Goal: Information Seeking & Learning: Find specific fact

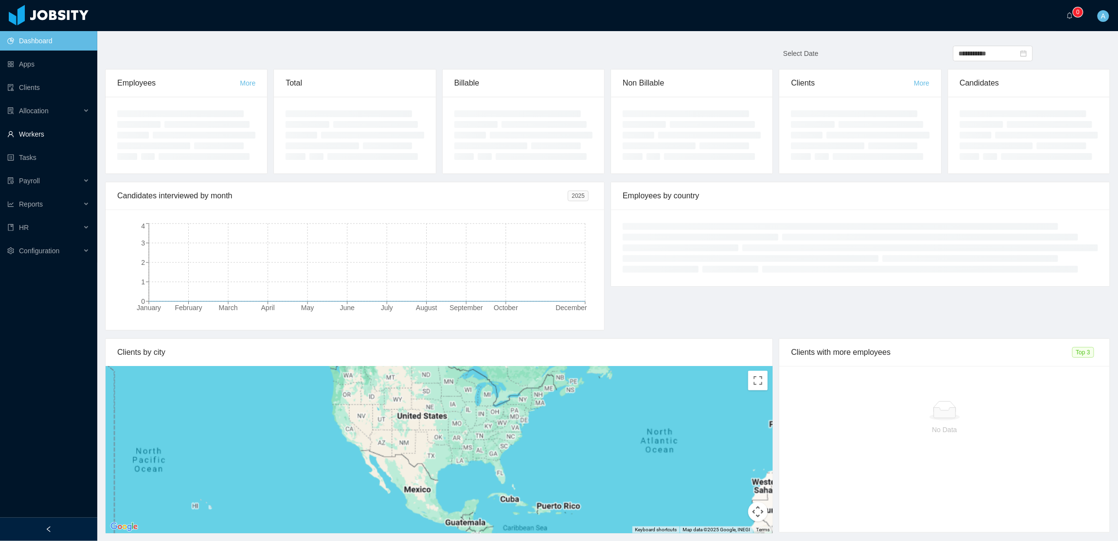
click at [27, 128] on link "Workers" at bounding box center [48, 134] width 82 height 19
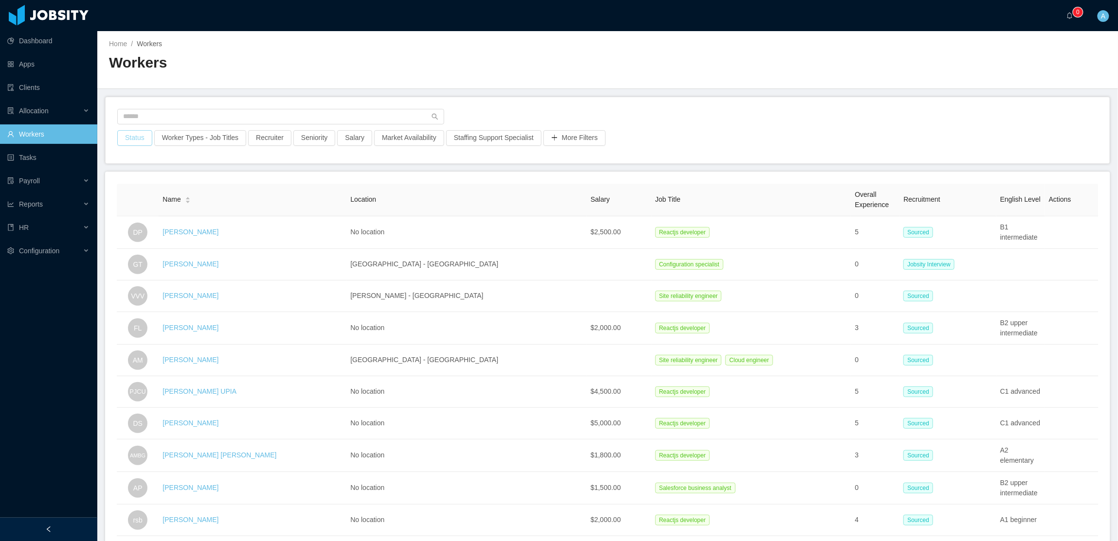
click at [128, 136] on button "Status" at bounding box center [134, 138] width 35 height 16
click at [130, 186] on div "Select a status" at bounding box center [133, 182] width 130 height 10
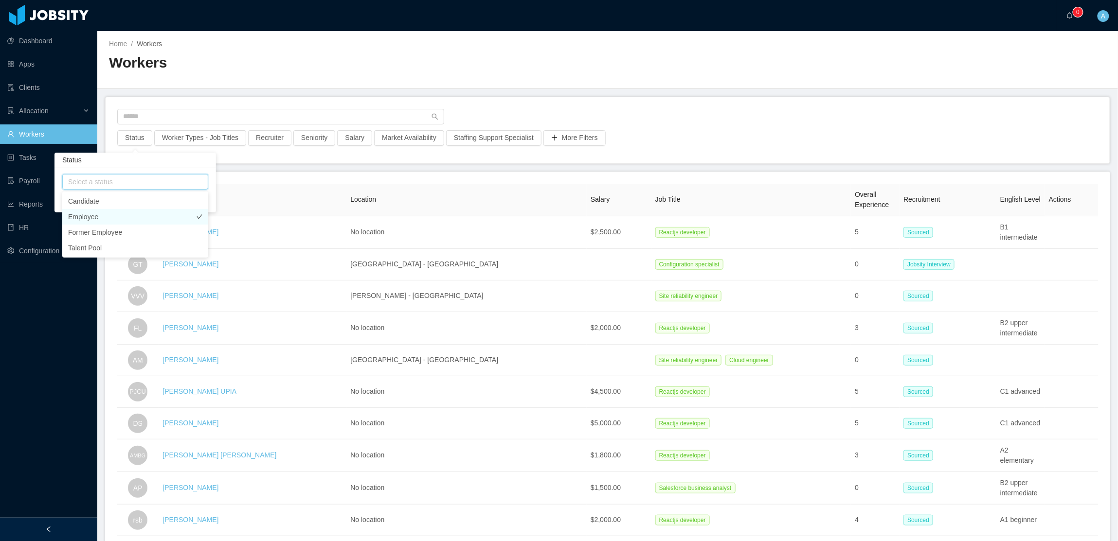
click at [106, 215] on li "Employee" at bounding box center [135, 217] width 146 height 16
click at [106, 215] on li "Employee" at bounding box center [140, 217] width 146 height 16
click at [595, 144] on main "Home / Workers / Workers Status Worker Types - Job Titles Recruiter Seniority S…" at bounding box center [607, 286] width 1020 height 510
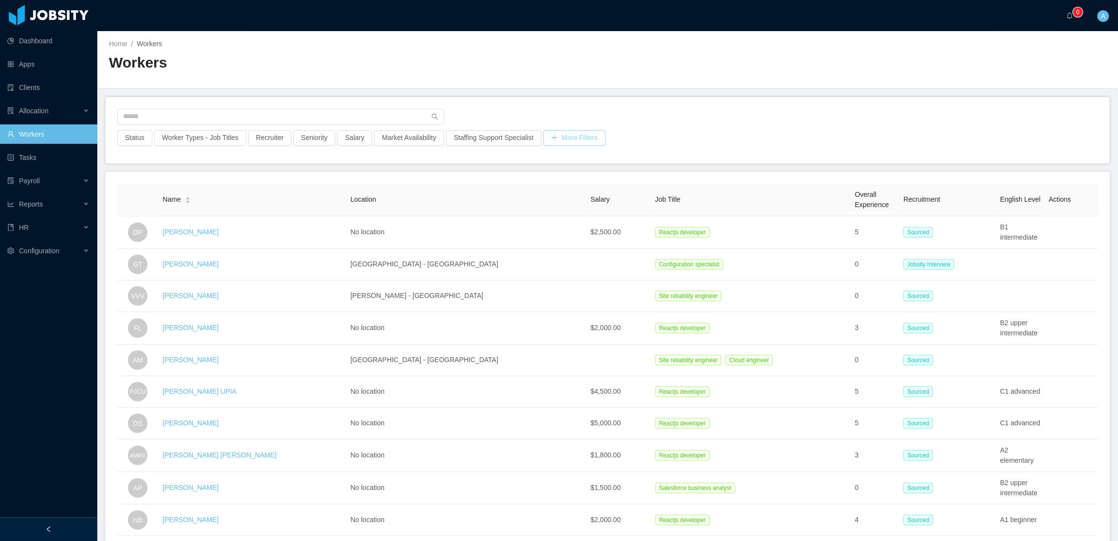
click at [581, 137] on button "More Filters" at bounding box center [574, 138] width 62 height 16
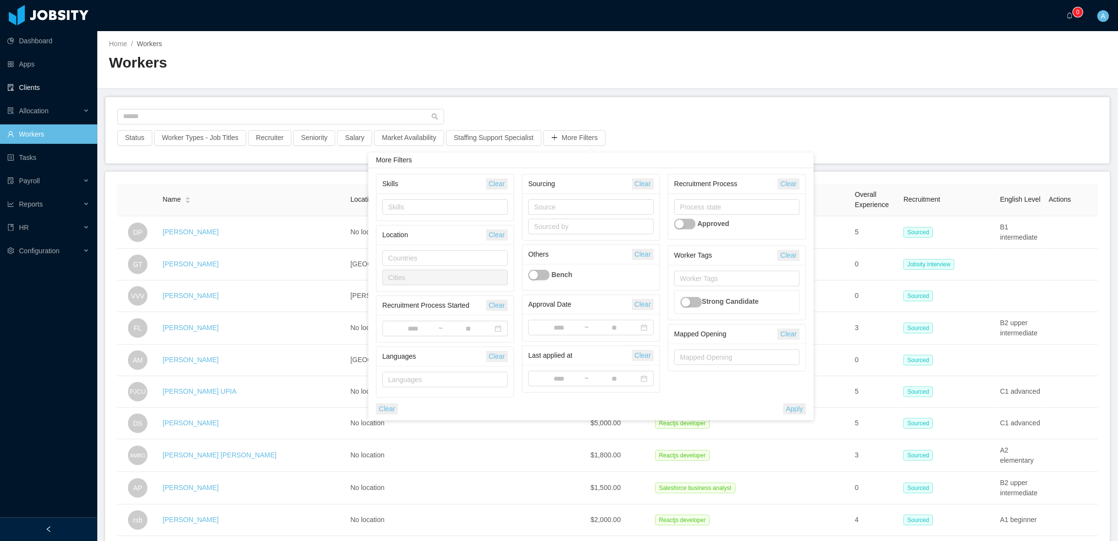
click at [32, 82] on link "Clients" at bounding box center [48, 87] width 82 height 19
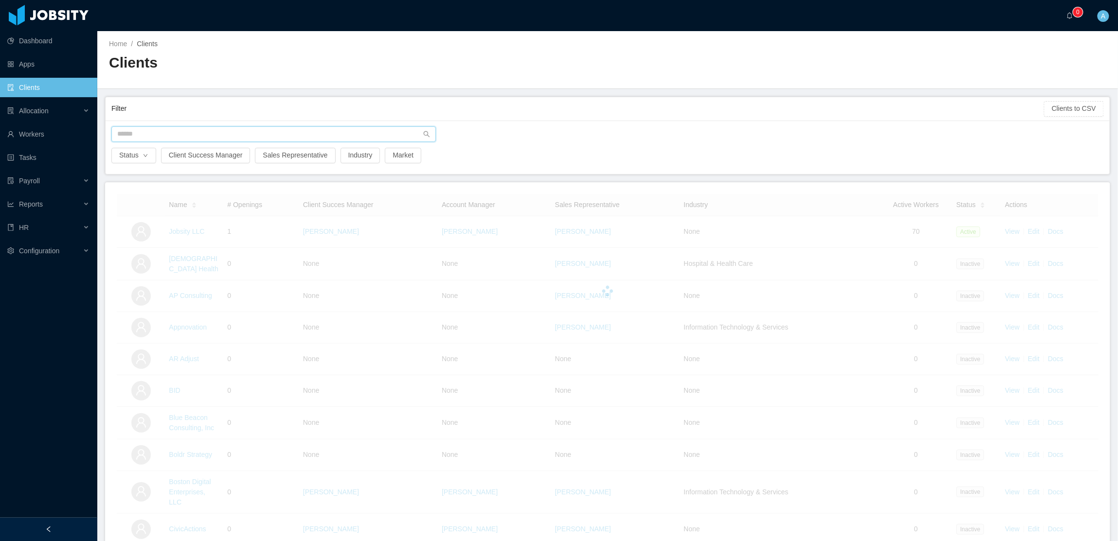
click at [216, 136] on input "text" at bounding box center [273, 134] width 324 height 16
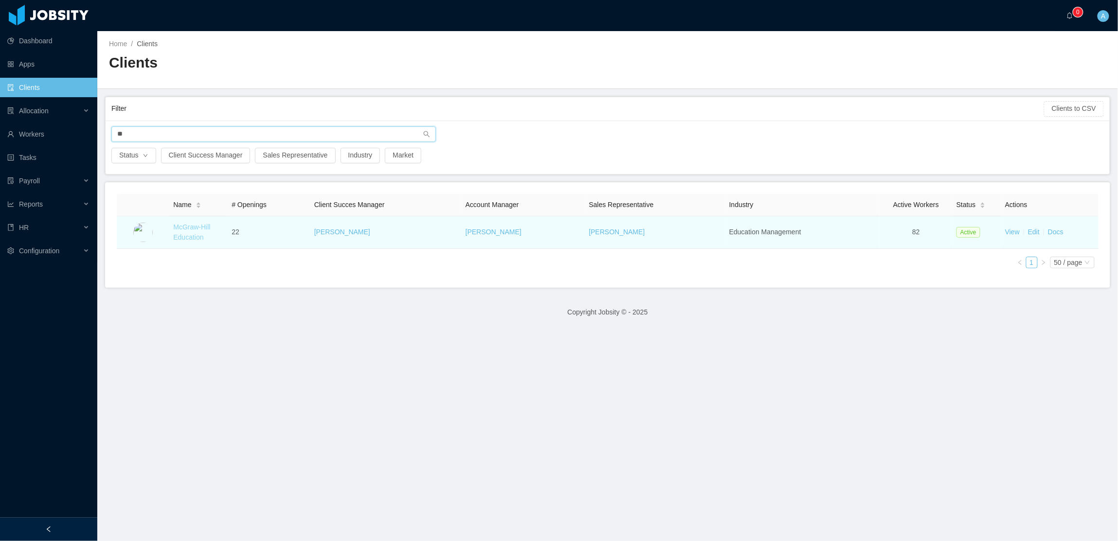
type input "**"
click at [192, 231] on link "McGraw-Hill Education" at bounding box center [191, 232] width 37 height 18
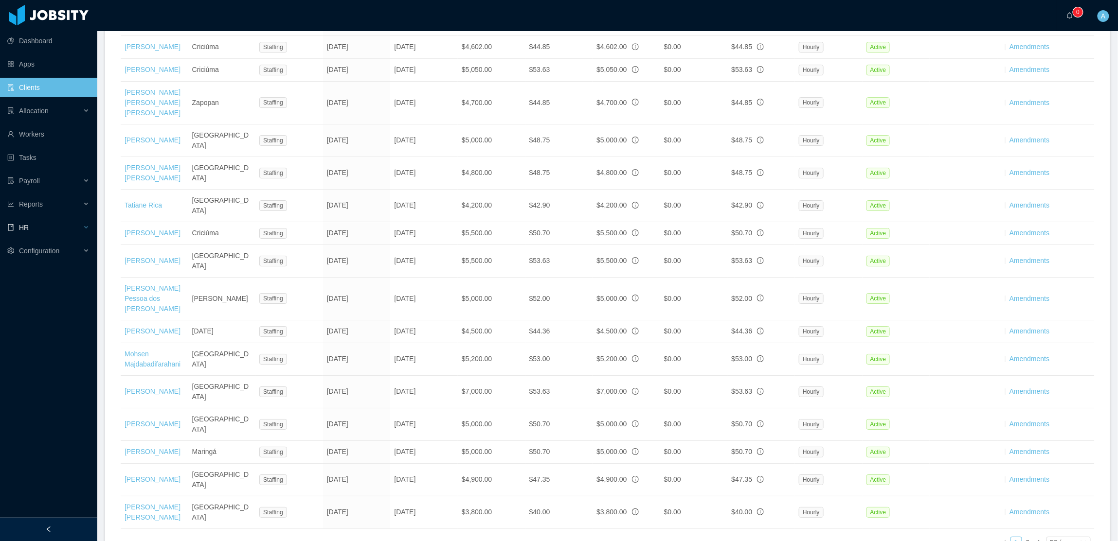
scroll to position [1406, 0]
click at [1077, 535] on div "50 / page" at bounding box center [1068, 541] width 44 height 12
click at [1064, 422] on li "500 / page" at bounding box center [1058, 415] width 46 height 16
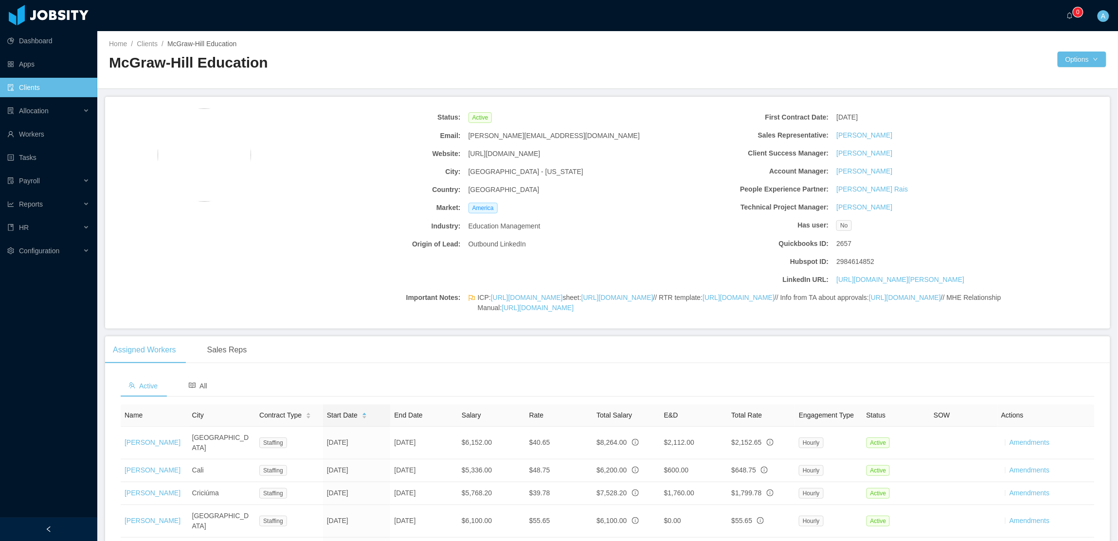
click at [34, 88] on link "Clients" at bounding box center [48, 87] width 82 height 19
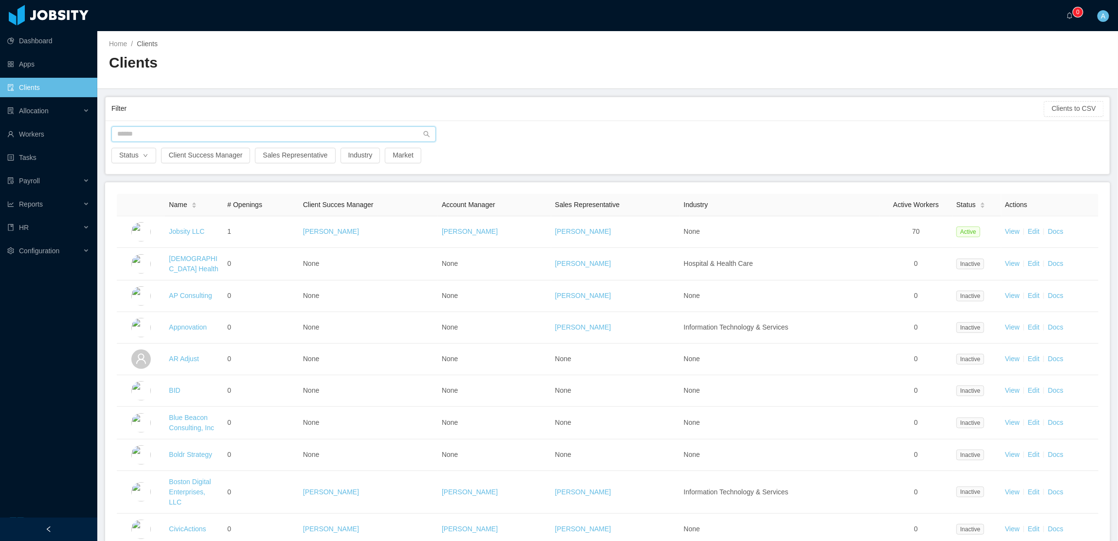
click at [211, 134] on input "text" at bounding box center [273, 134] width 324 height 16
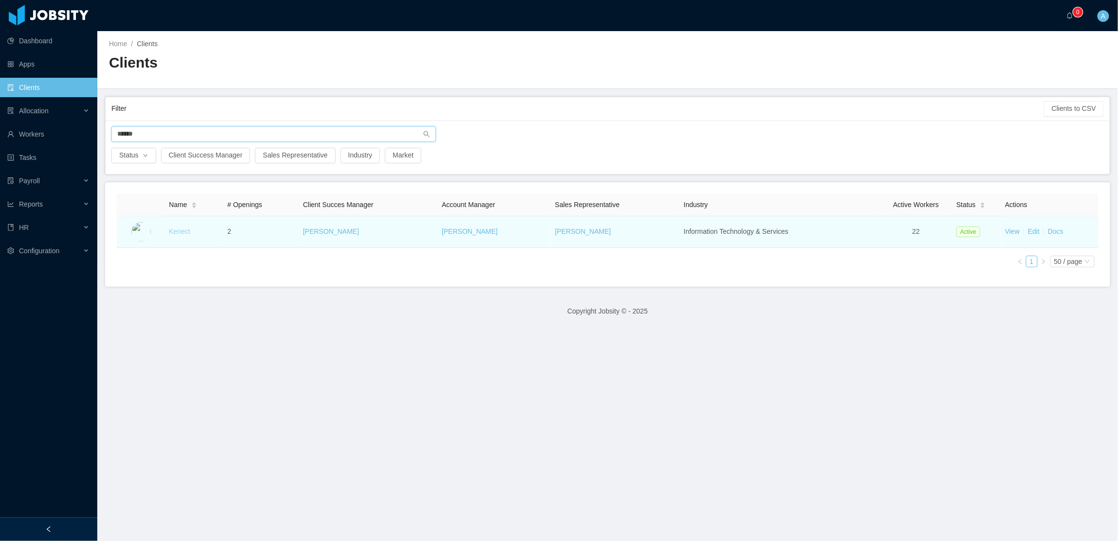
type input "******"
click at [181, 230] on link "Kenect" at bounding box center [179, 232] width 21 height 8
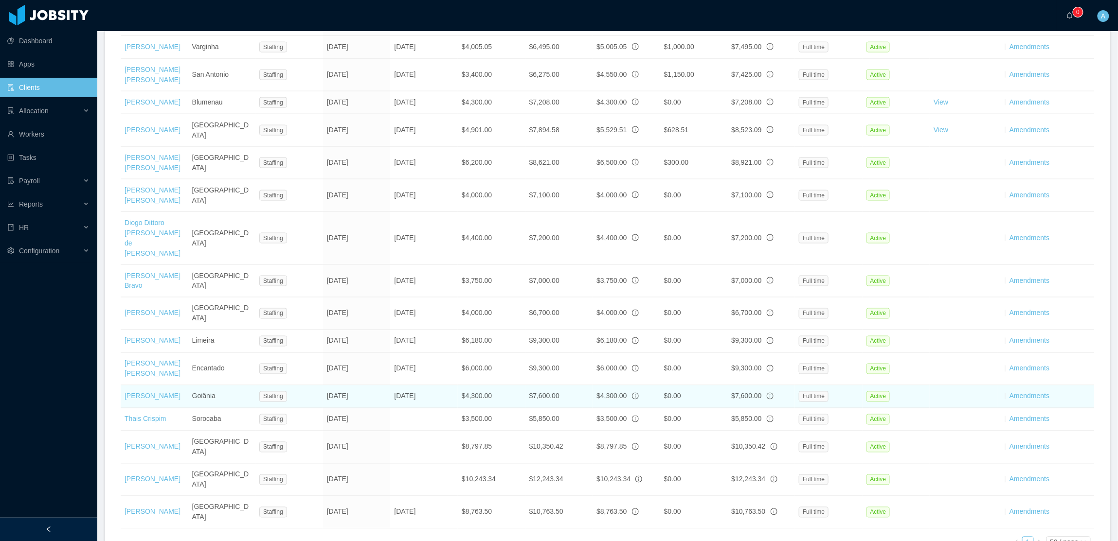
scroll to position [556, 0]
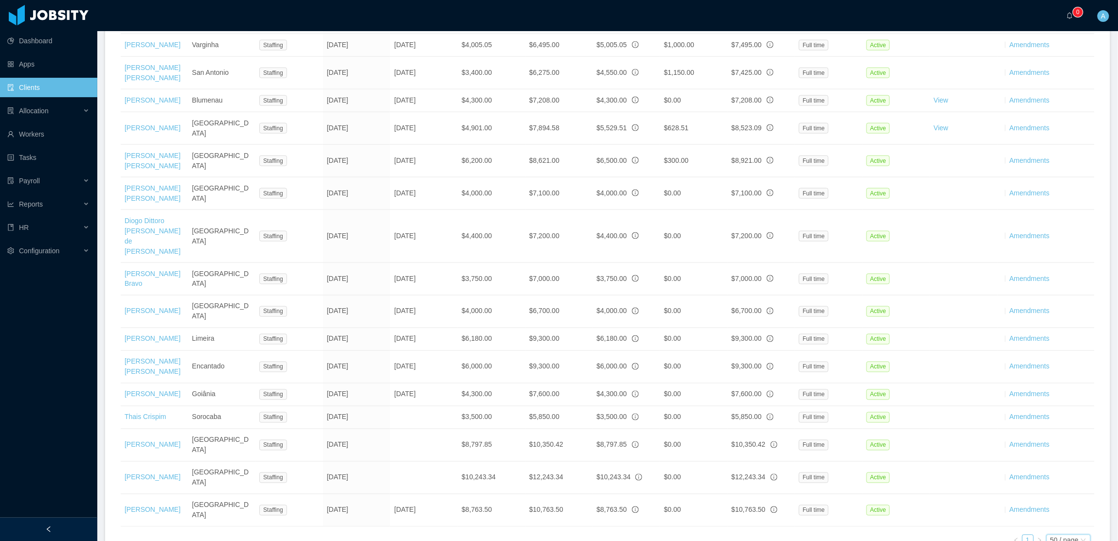
click at [1061, 536] on div "50 / page" at bounding box center [1064, 541] width 28 height 11
click at [793, 497] on div "Active All Name City Contract Type Start Date End Date Salary Rate Total Salary…" at bounding box center [607, 187] width 1005 height 766
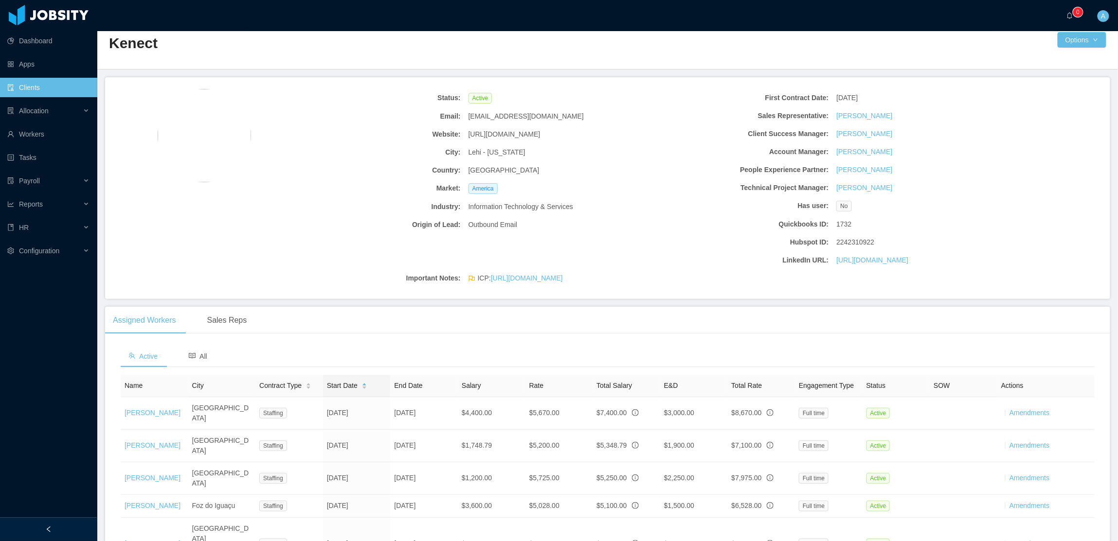
scroll to position [0, 0]
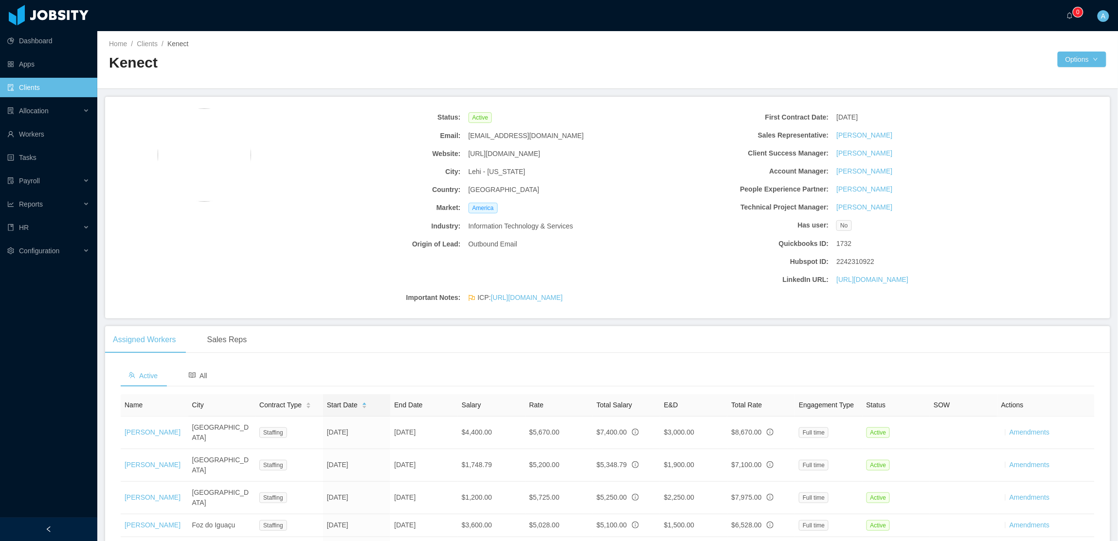
click at [36, 87] on link "Clients" at bounding box center [48, 87] width 82 height 19
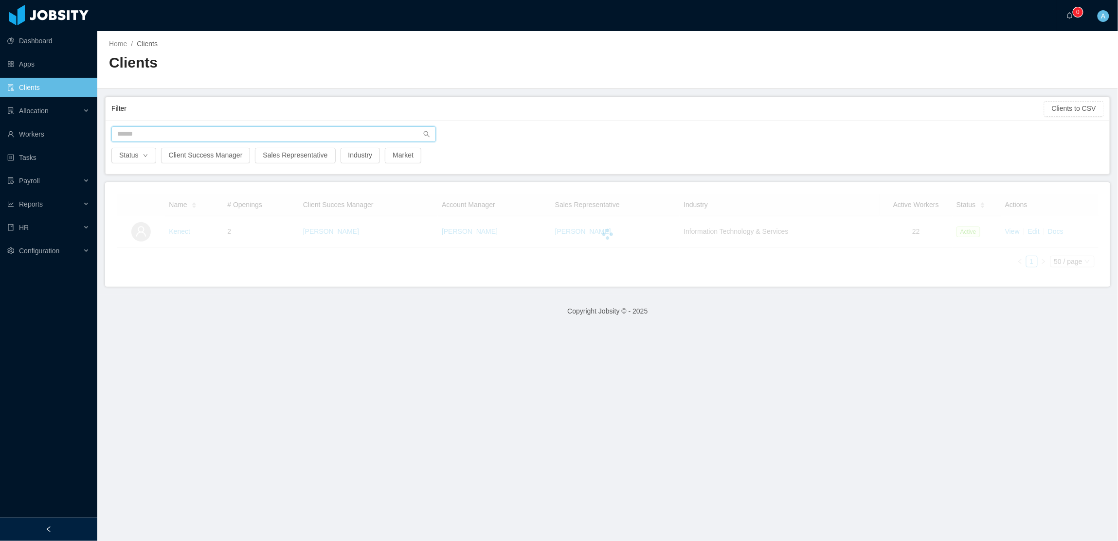
click at [174, 139] on input "text" at bounding box center [273, 134] width 324 height 16
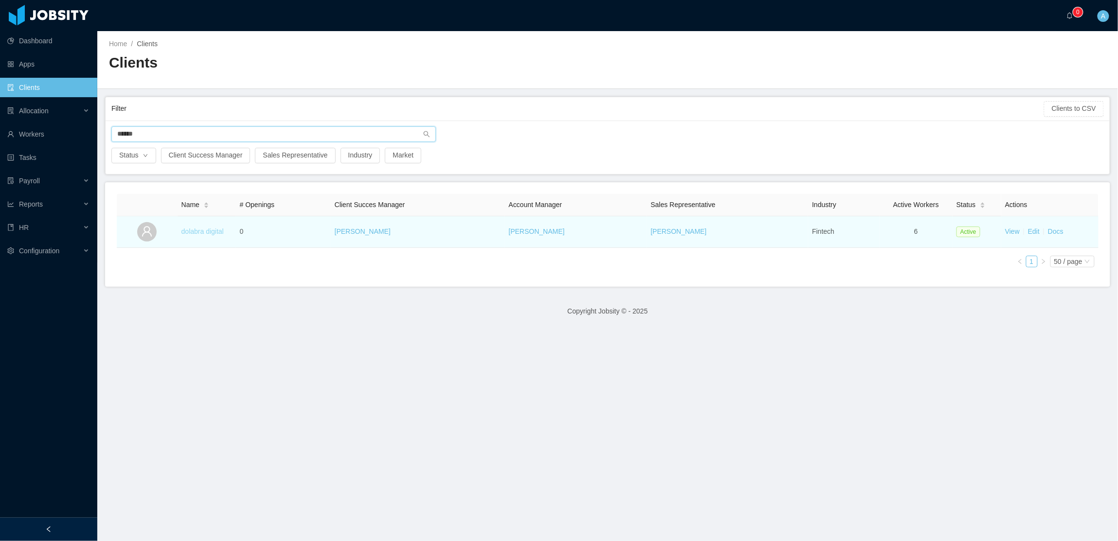
type input "******"
click at [198, 234] on link "dolabra digital" at bounding box center [202, 232] width 42 height 8
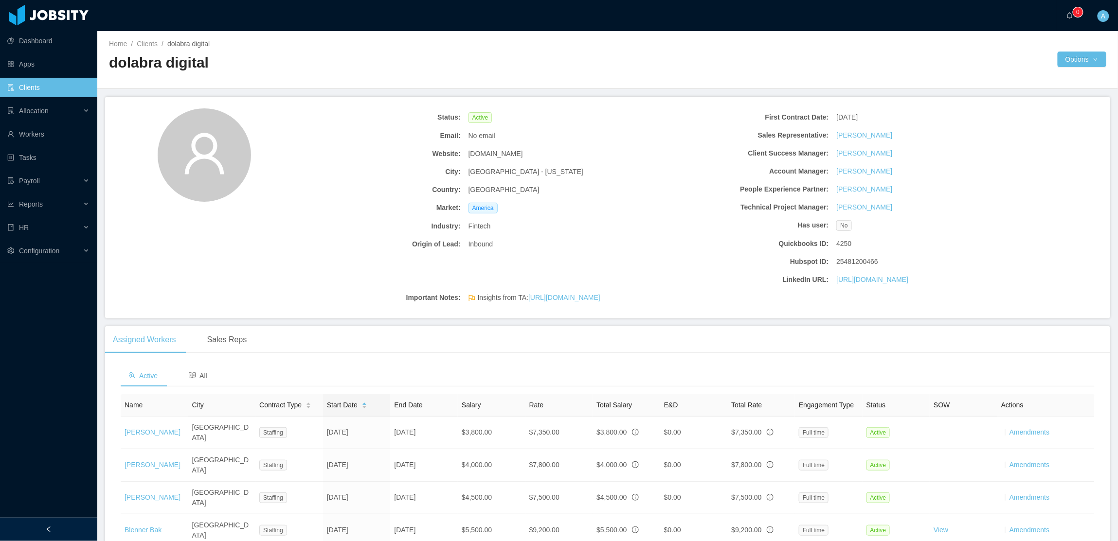
click at [31, 86] on link "Clients" at bounding box center [48, 87] width 82 height 19
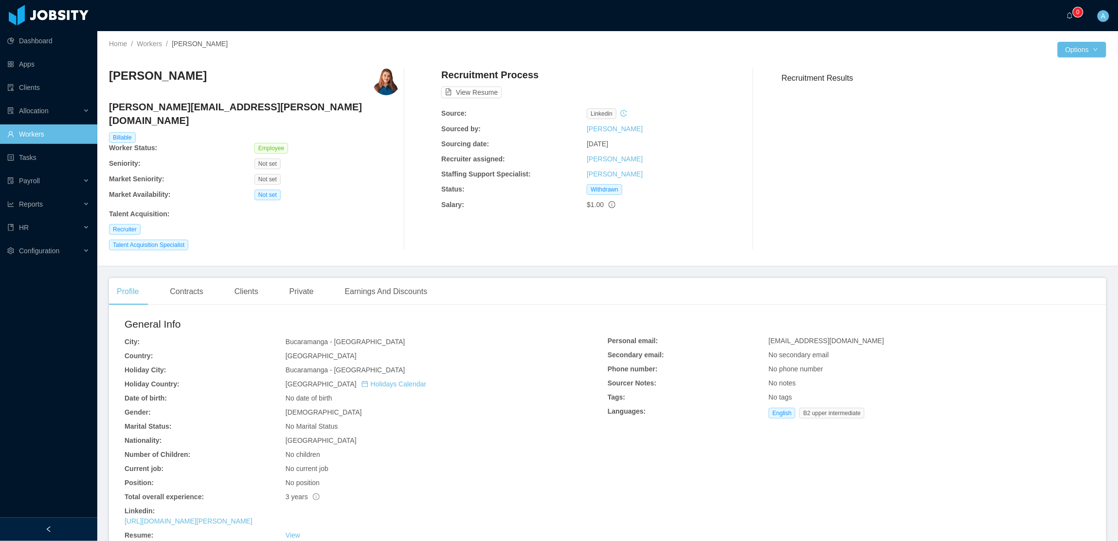
click at [38, 134] on link "Workers" at bounding box center [48, 134] width 82 height 19
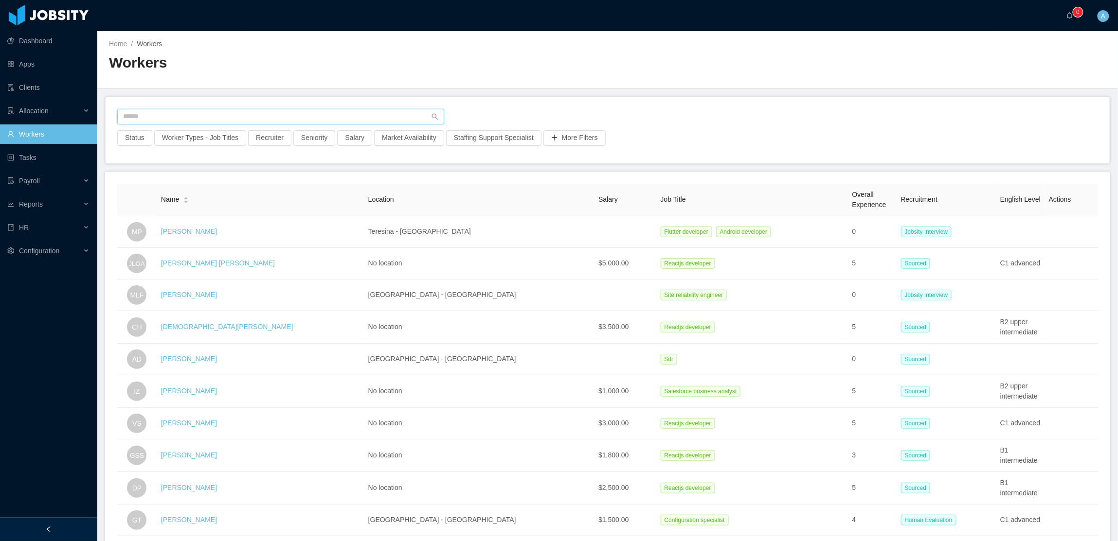
click at [194, 118] on input "text" at bounding box center [280, 117] width 327 height 16
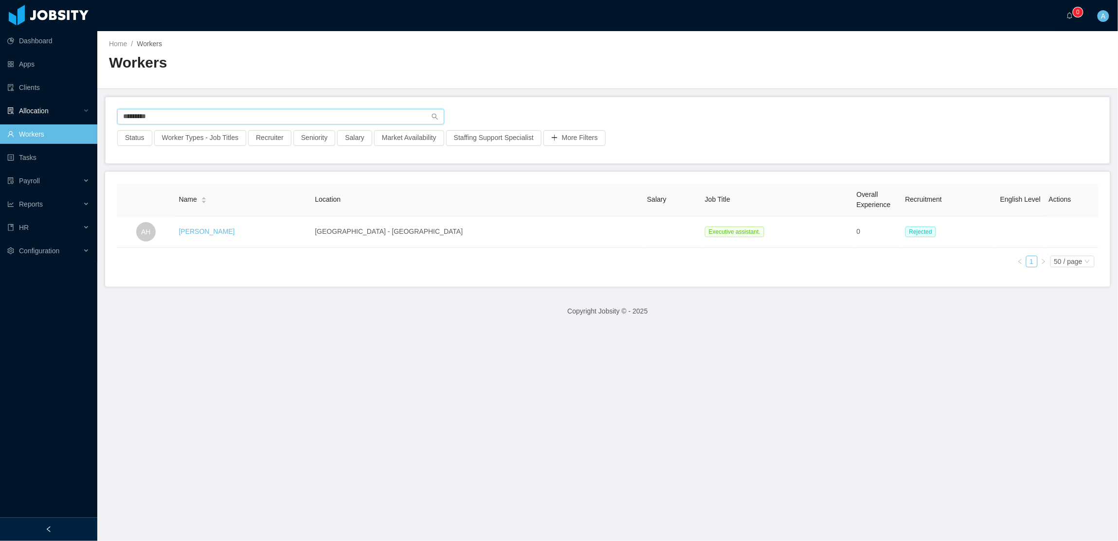
drag, startPoint x: 166, startPoint y: 113, endPoint x: 36, endPoint y: 103, distance: 130.3
click at [36, 103] on section "Dashboard Apps Clients Allocation Workers Tasks Payroll Reports HR Configuratio…" at bounding box center [559, 270] width 1118 height 541
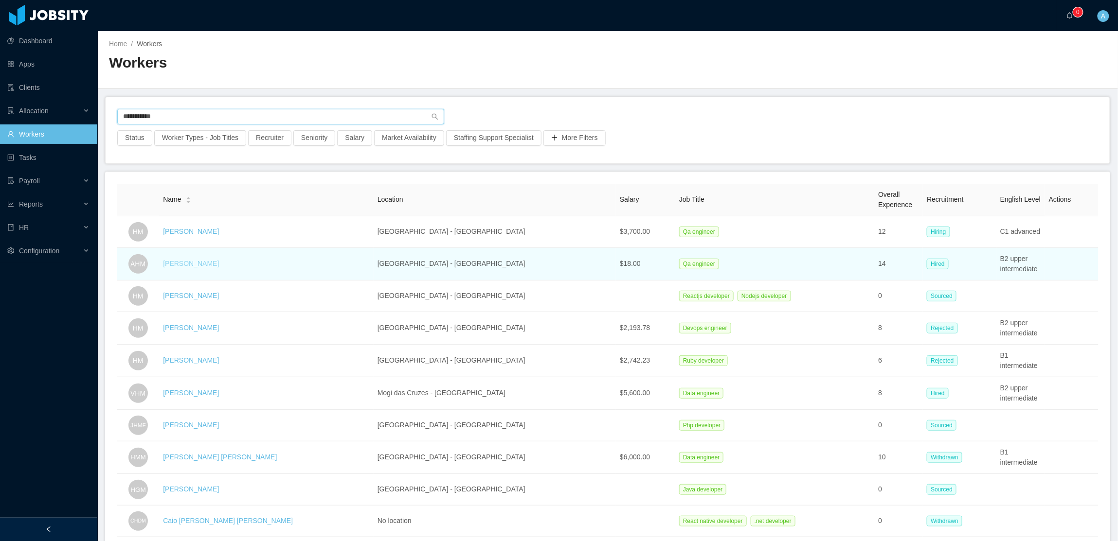
type input "**********"
click at [219, 268] on link "Arthur Henrique Mendes" at bounding box center [191, 264] width 56 height 8
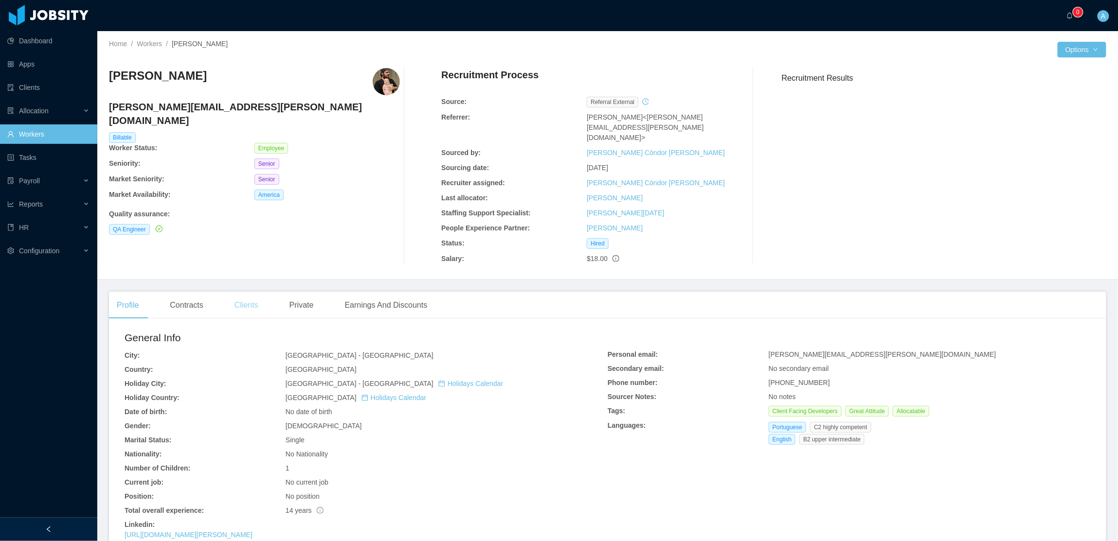
click at [248, 299] on div "Clients" at bounding box center [246, 305] width 39 height 27
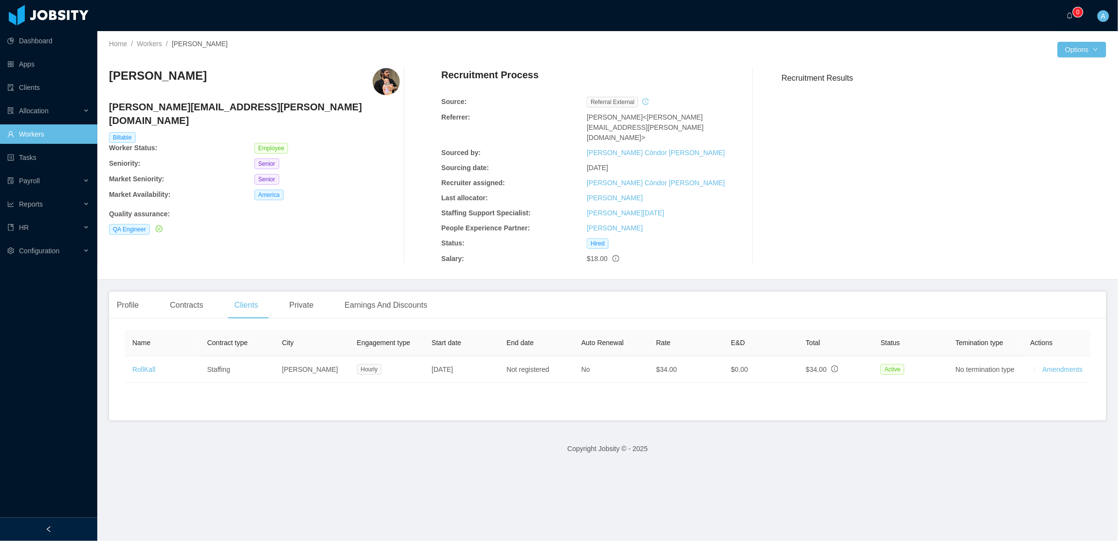
click at [382, 75] on img at bounding box center [386, 81] width 27 height 27
click at [381, 80] on img at bounding box center [386, 81] width 27 height 27
drag, startPoint x: 378, startPoint y: 381, endPoint x: 532, endPoint y: 383, distance: 153.7
click at [532, 383] on div "Name Contract type City Engagement type Start date End date Auto Renewal Rate E…" at bounding box center [608, 356] width 966 height 53
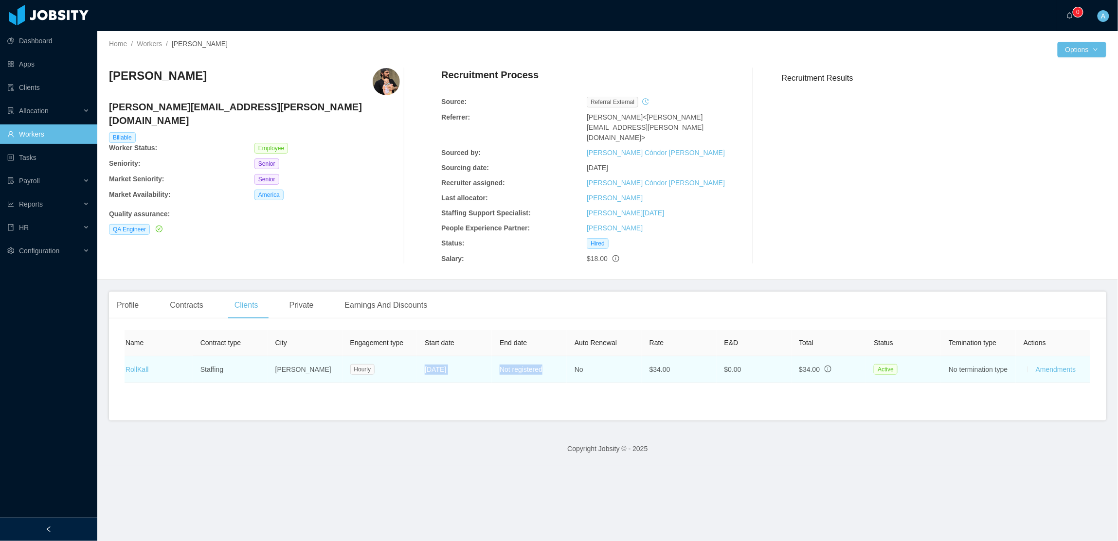
click at [519, 369] on td "Not registered" at bounding box center [529, 370] width 75 height 27
click at [446, 366] on span "[DATE]" at bounding box center [435, 370] width 21 height 8
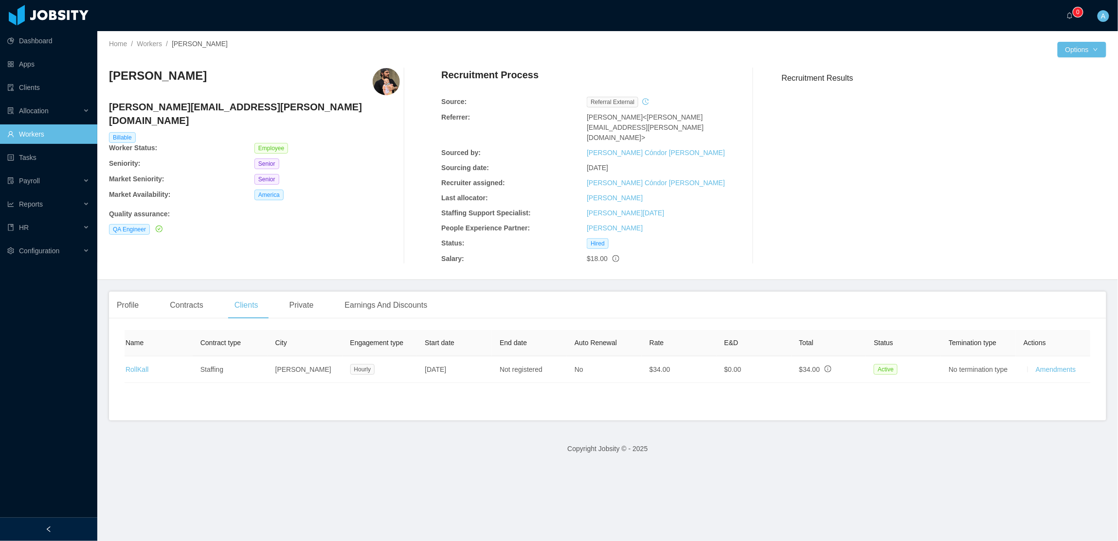
scroll to position [0, 0]
